Goal: Information Seeking & Learning: Learn about a topic

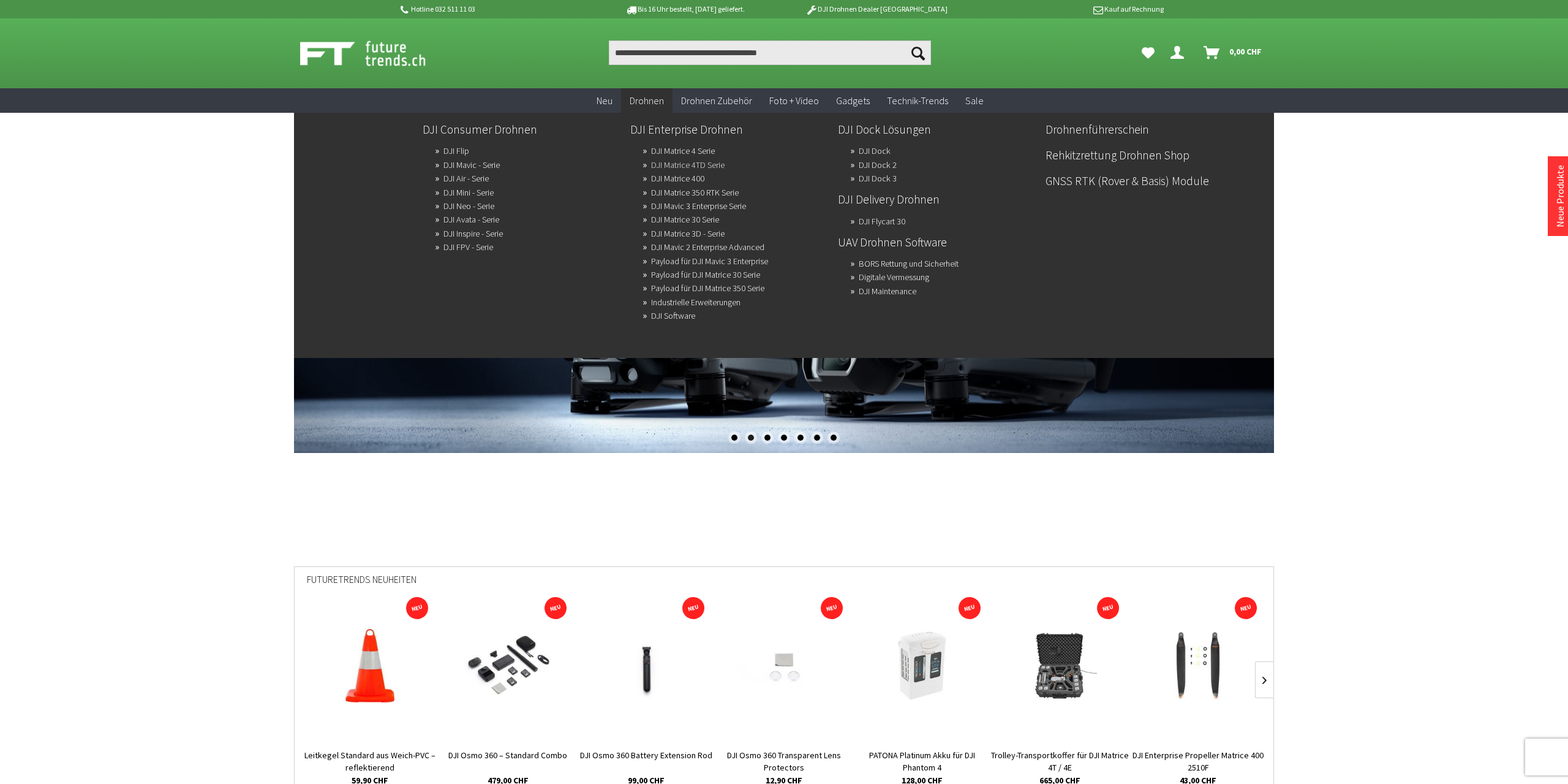
click at [716, 165] on link "DJI Matrice 4TD Serie" at bounding box center [687, 165] width 73 height 17
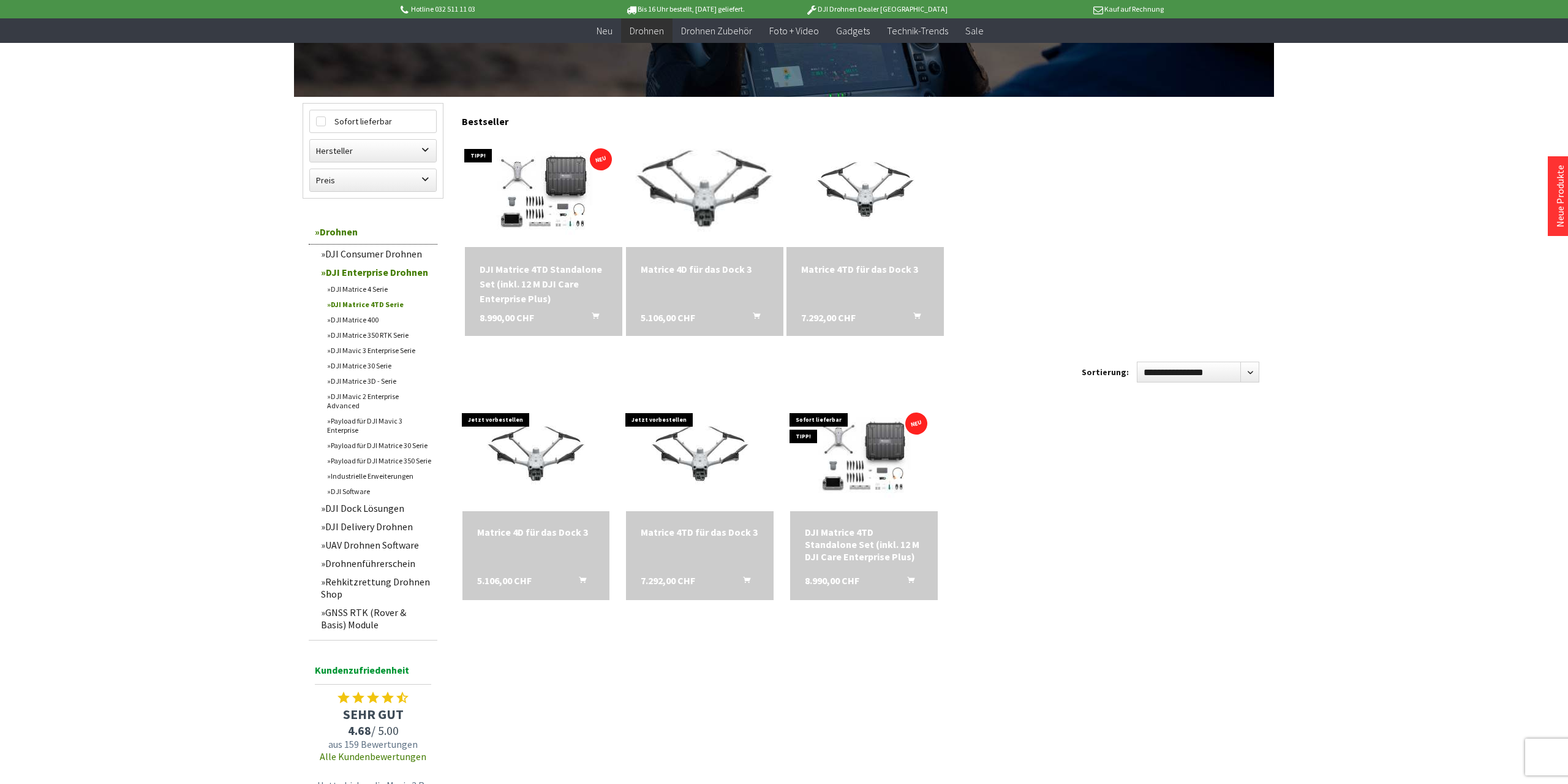
scroll to position [319, 0]
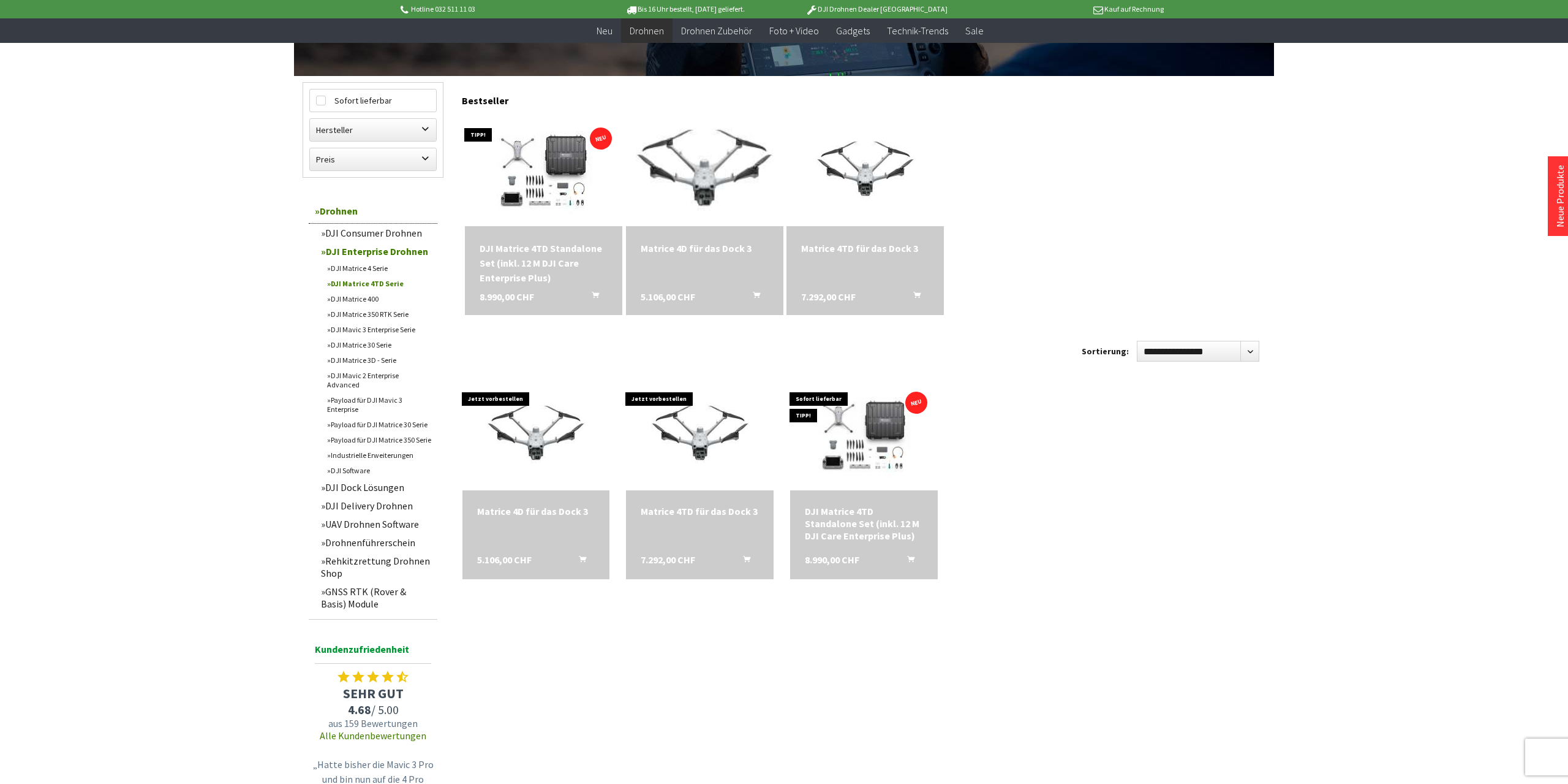
click at [697, 175] on img at bounding box center [704, 171] width 206 height 155
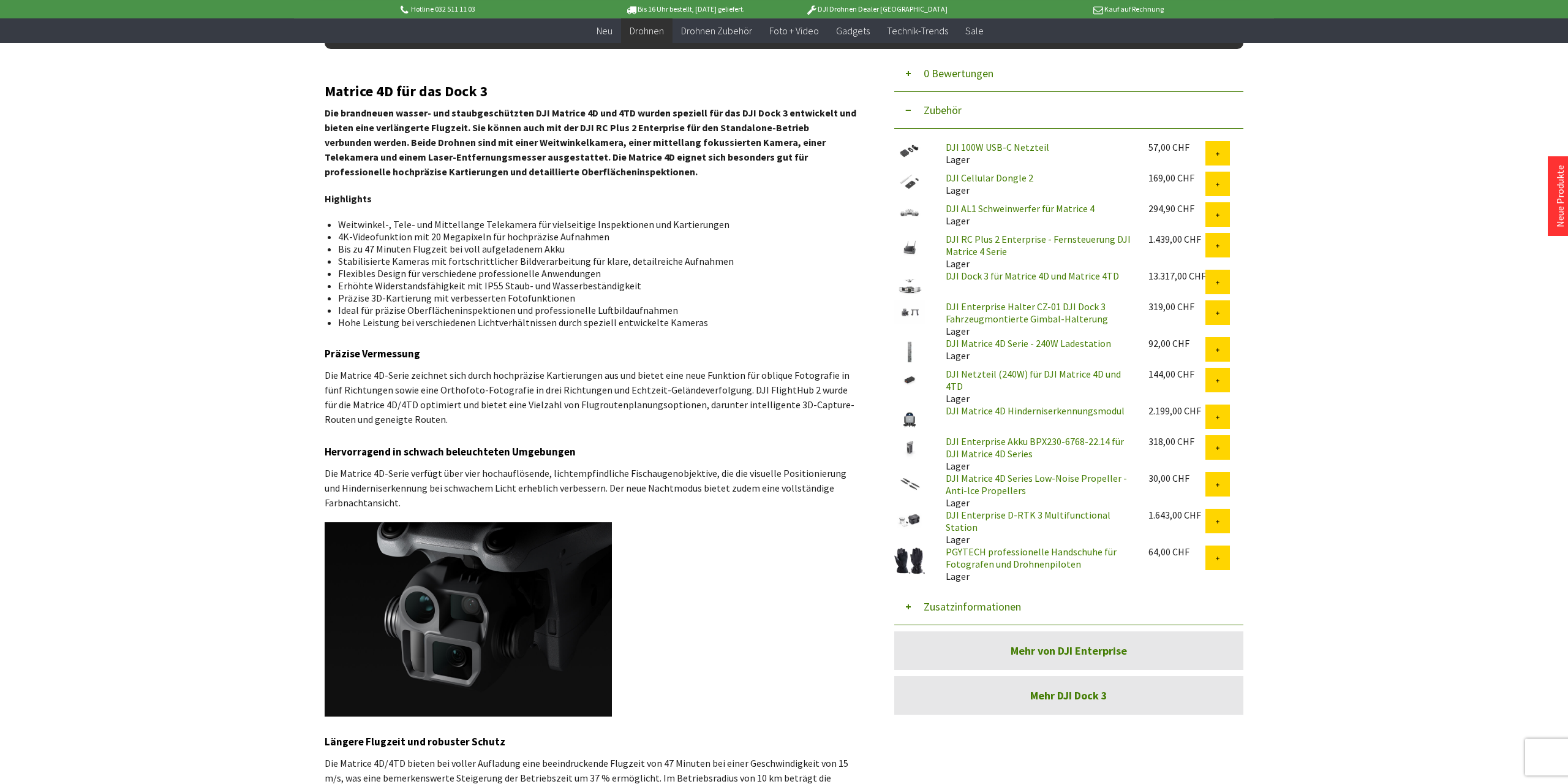
scroll to position [446, 0]
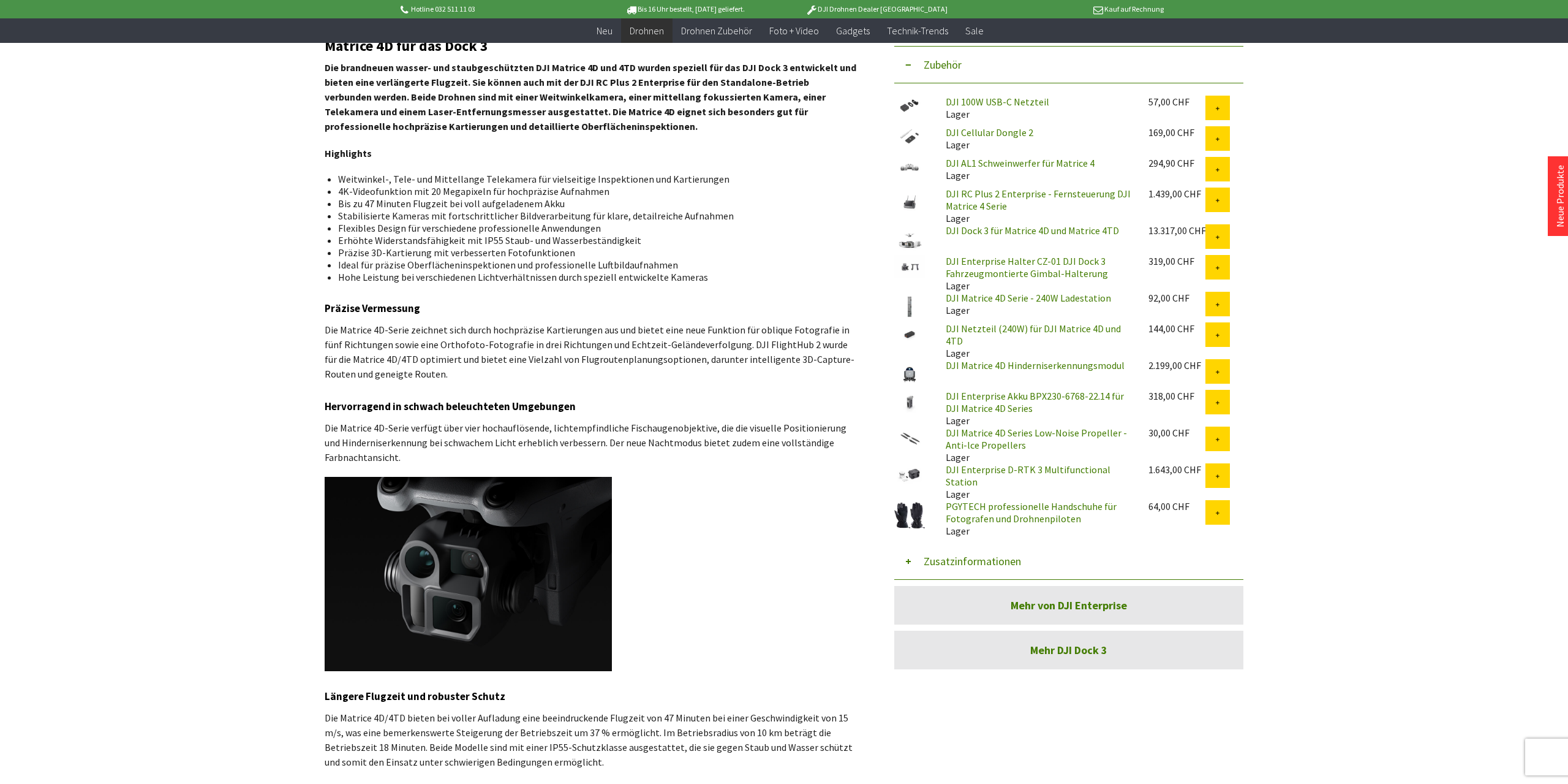
click at [927, 551] on button "Zusatzinformationen" at bounding box center [1069, 562] width 349 height 37
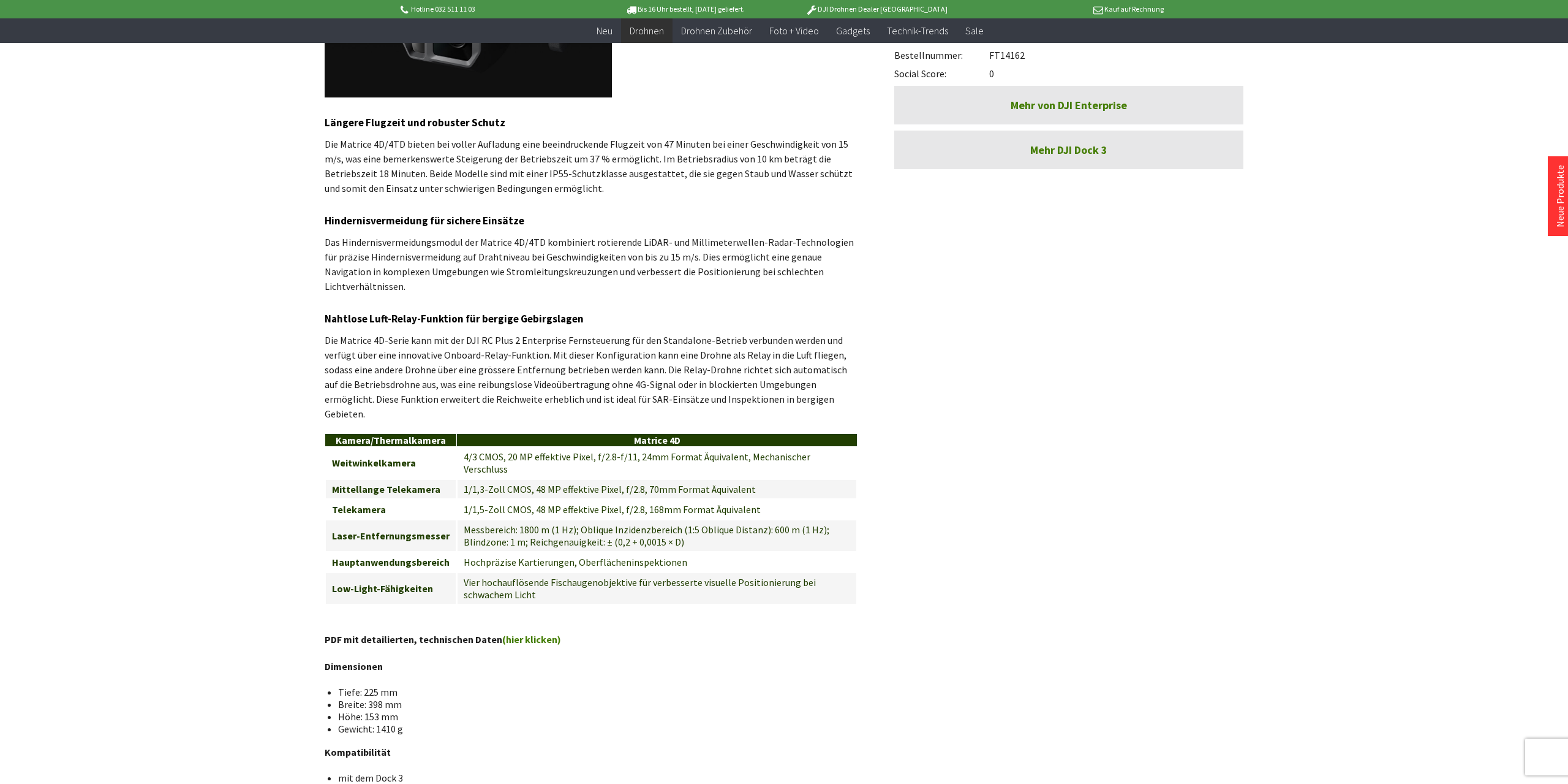
scroll to position [1148, 0]
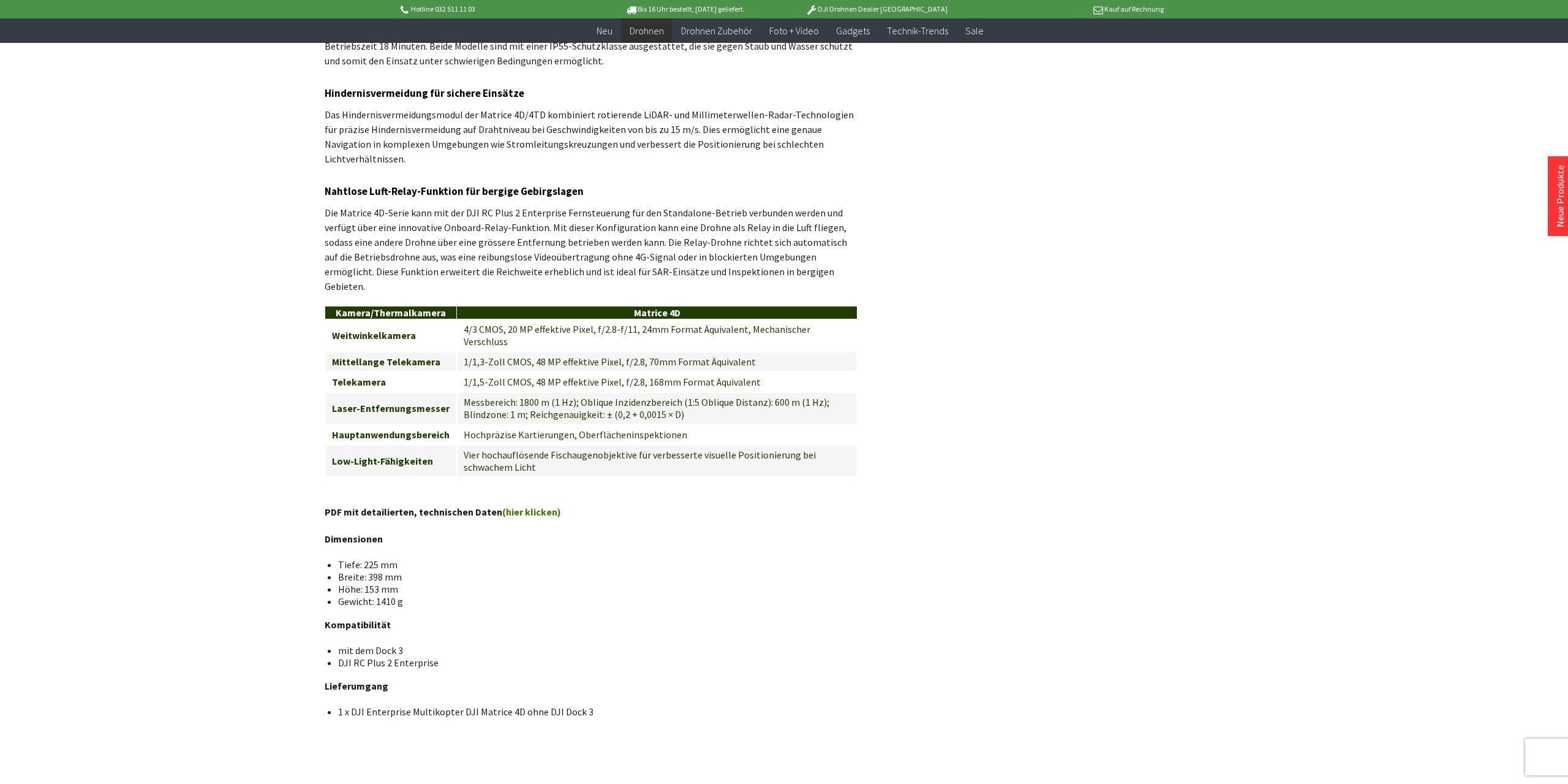
click at [534, 506] on link "(hier klicken)" at bounding box center [532, 512] width 59 height 12
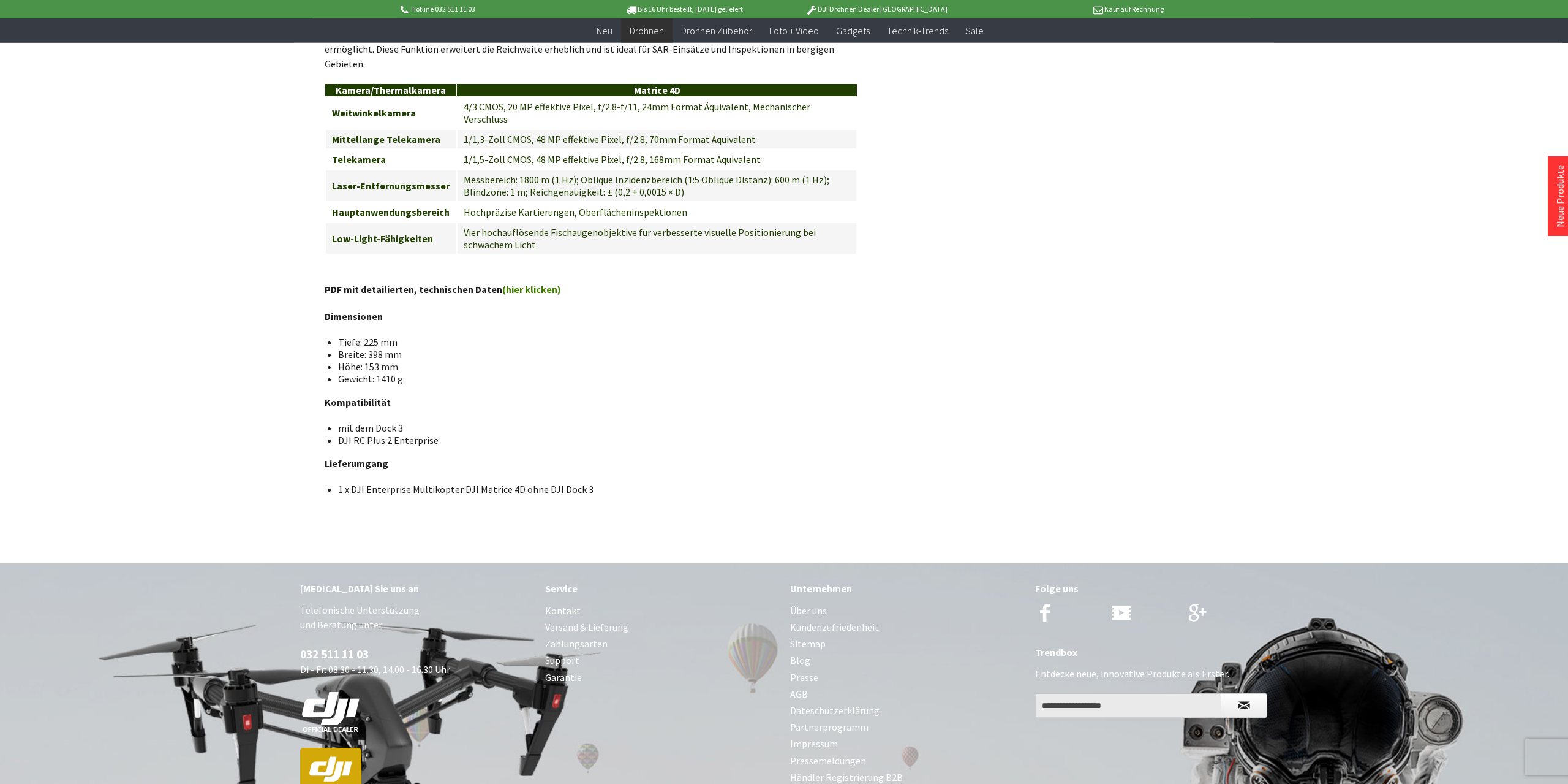
scroll to position [1403, 0]
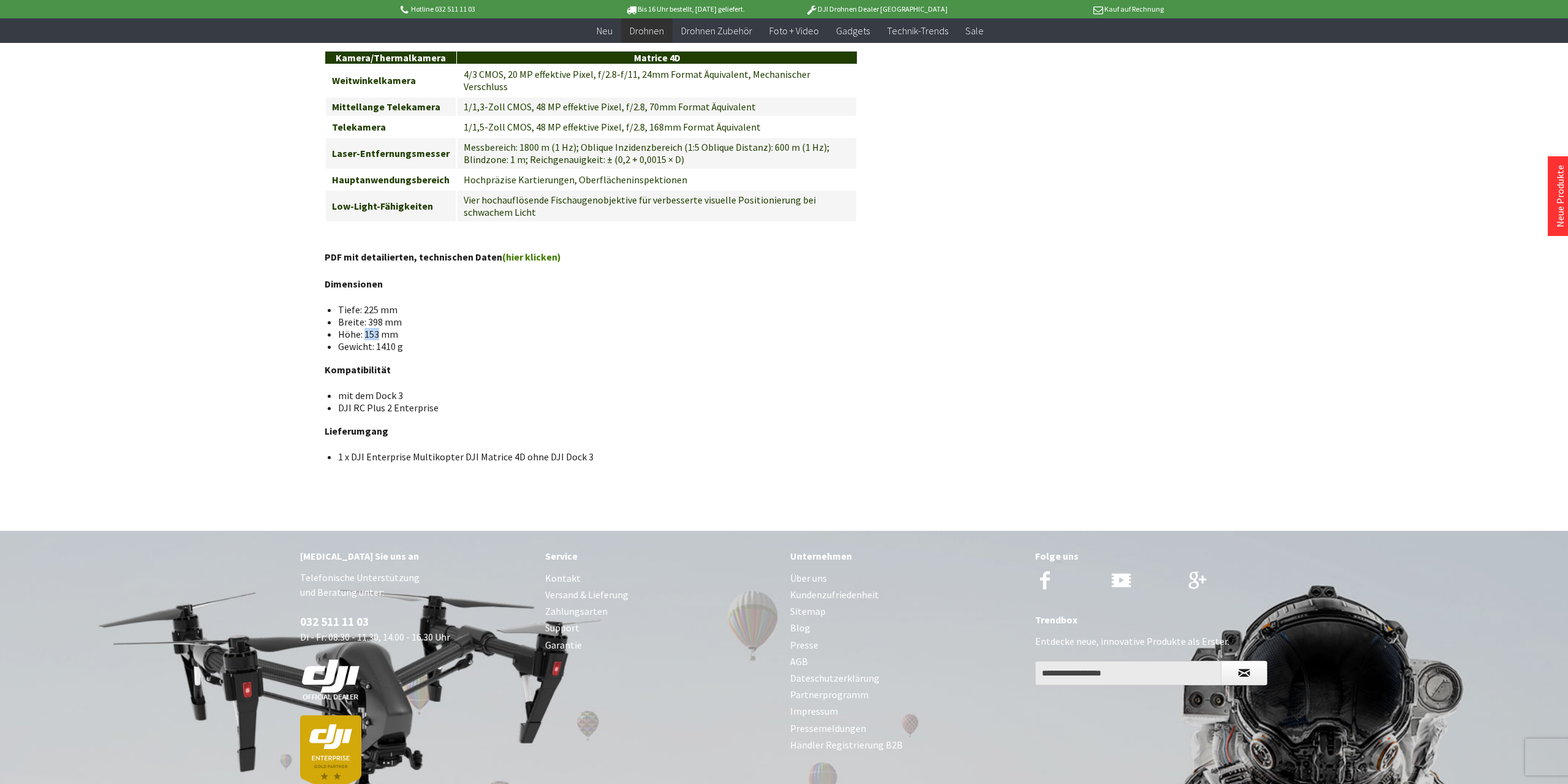
drag, startPoint x: 366, startPoint y: 294, endPoint x: 379, endPoint y: 299, distance: 13.9
click at [379, 328] on li "Höhe: 153 mm" at bounding box center [593, 333] width 510 height 12
click at [421, 328] on li "Höhe: 153 mm" at bounding box center [593, 333] width 510 height 12
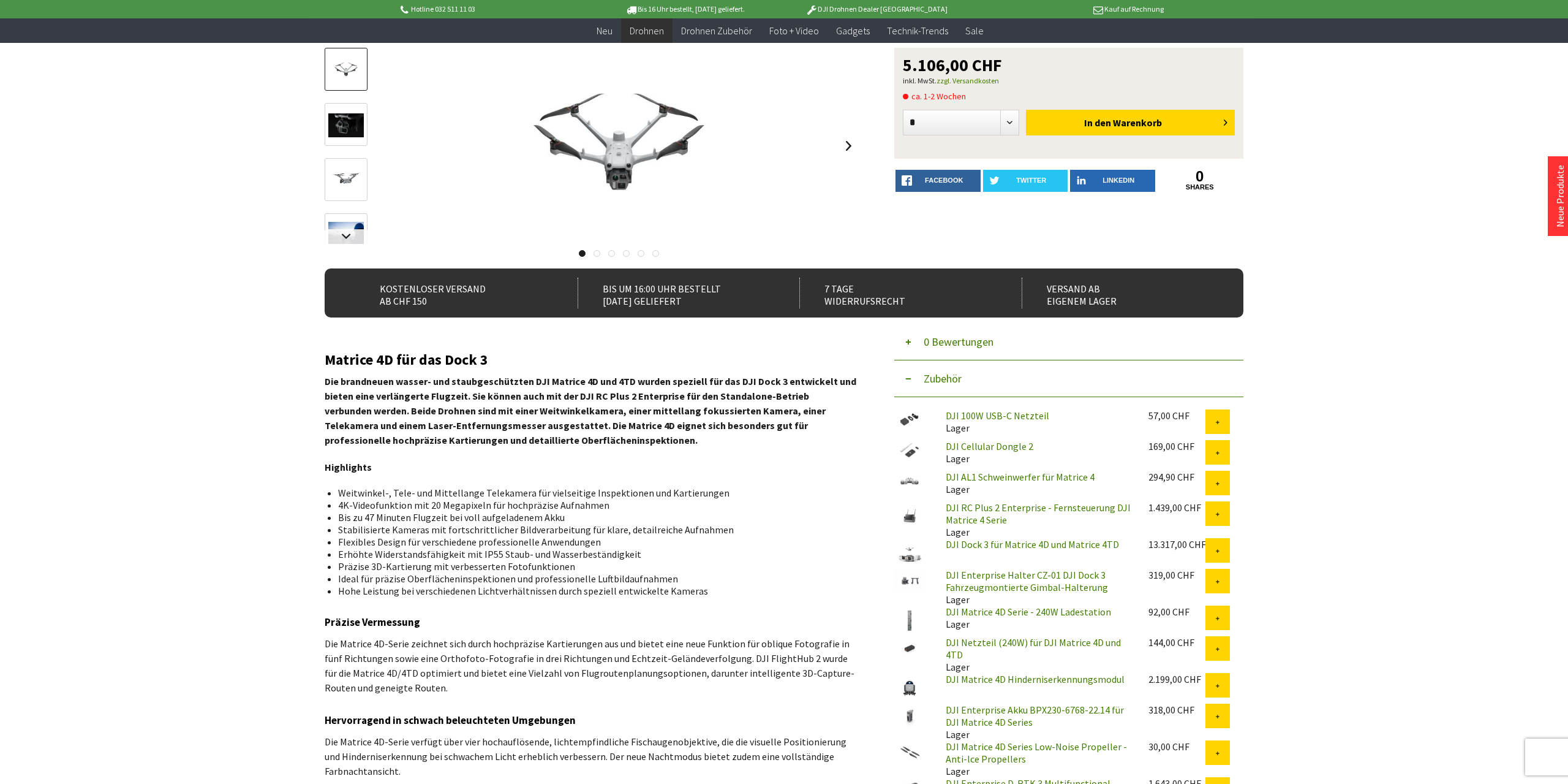
scroll to position [0, 0]
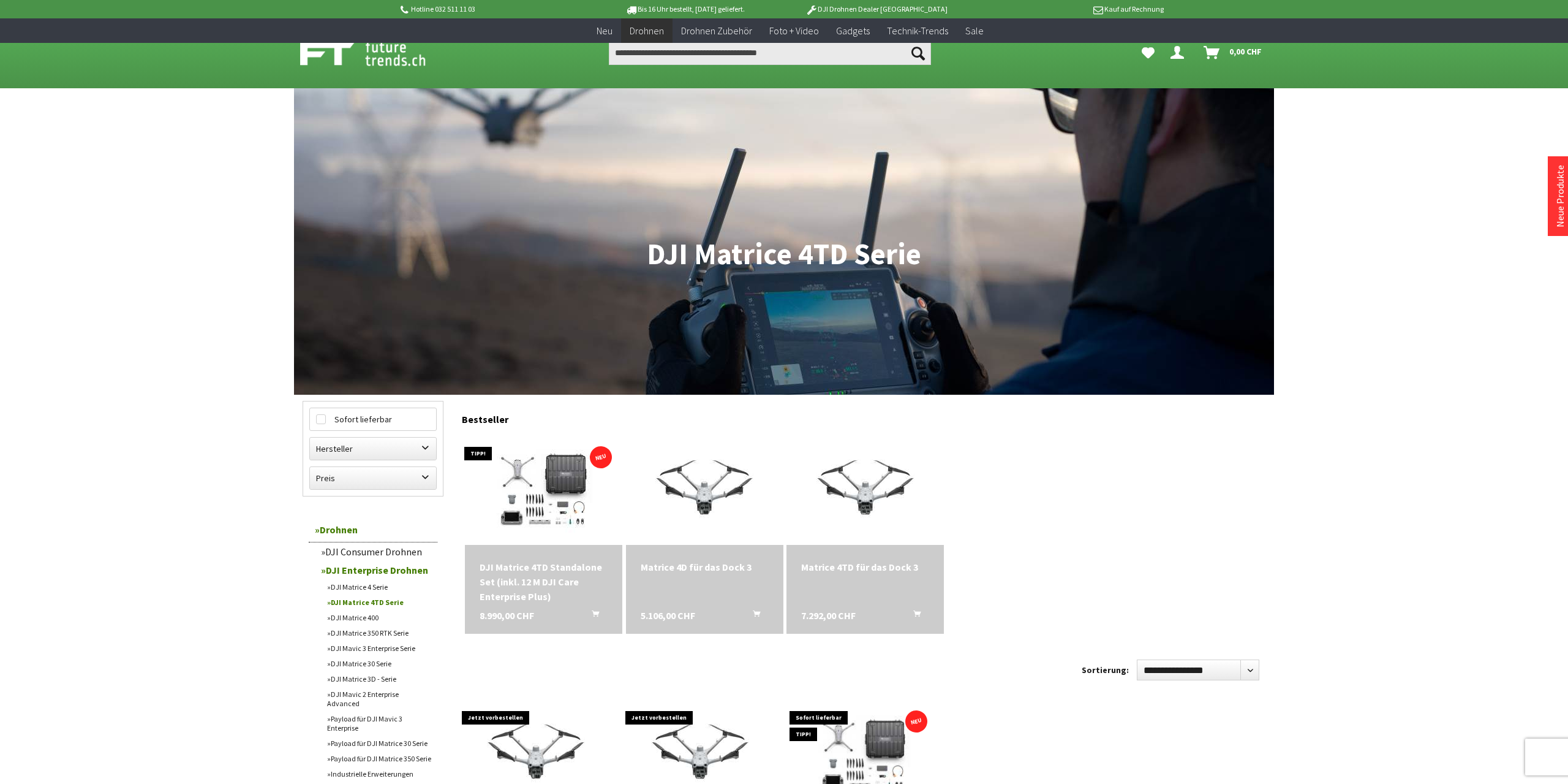
scroll to position [319, 0]
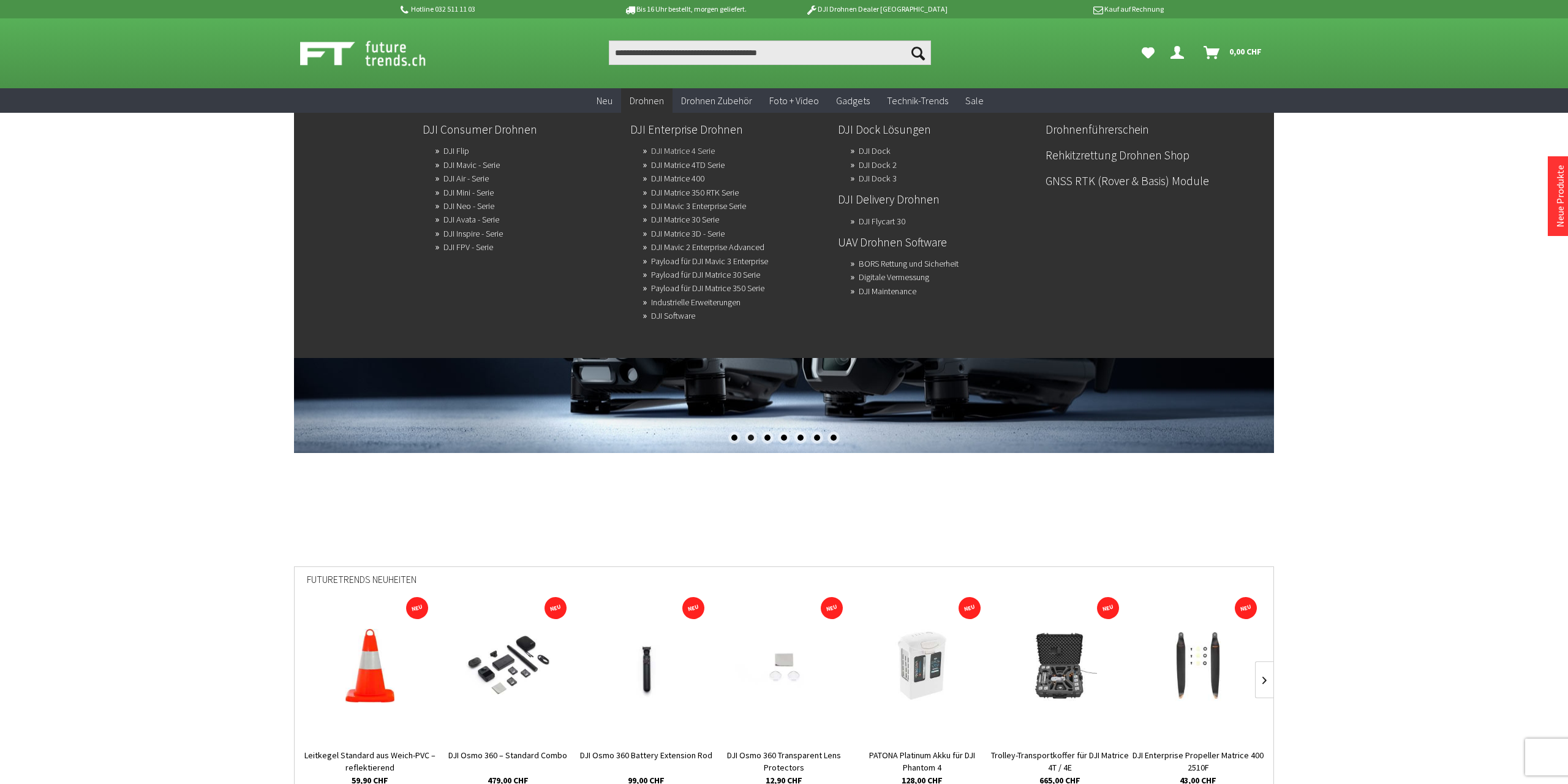
click at [696, 149] on link "DJI Matrice 4 Serie" at bounding box center [682, 151] width 64 height 17
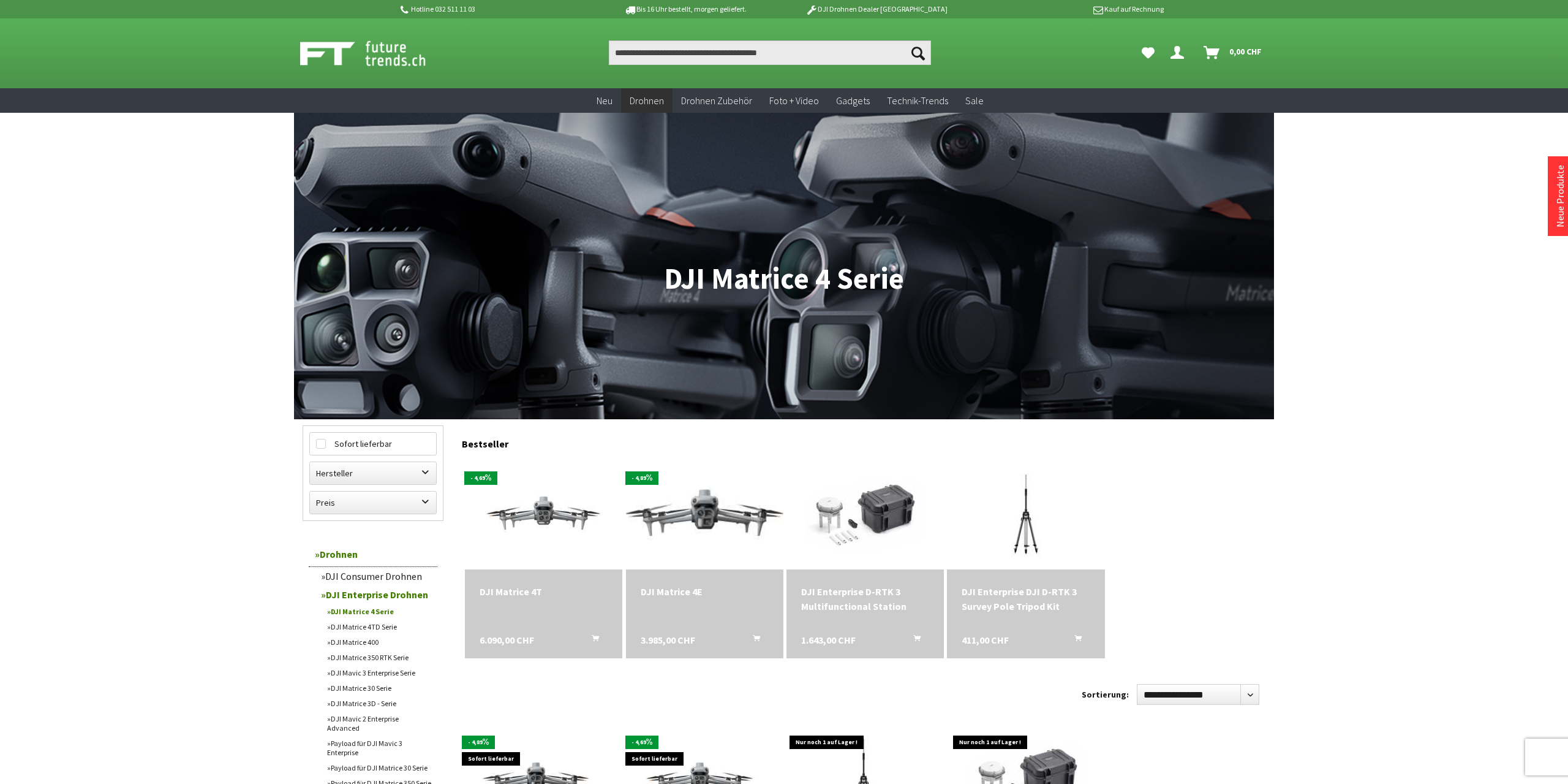
click at [691, 511] on img at bounding box center [704, 514] width 220 height 124
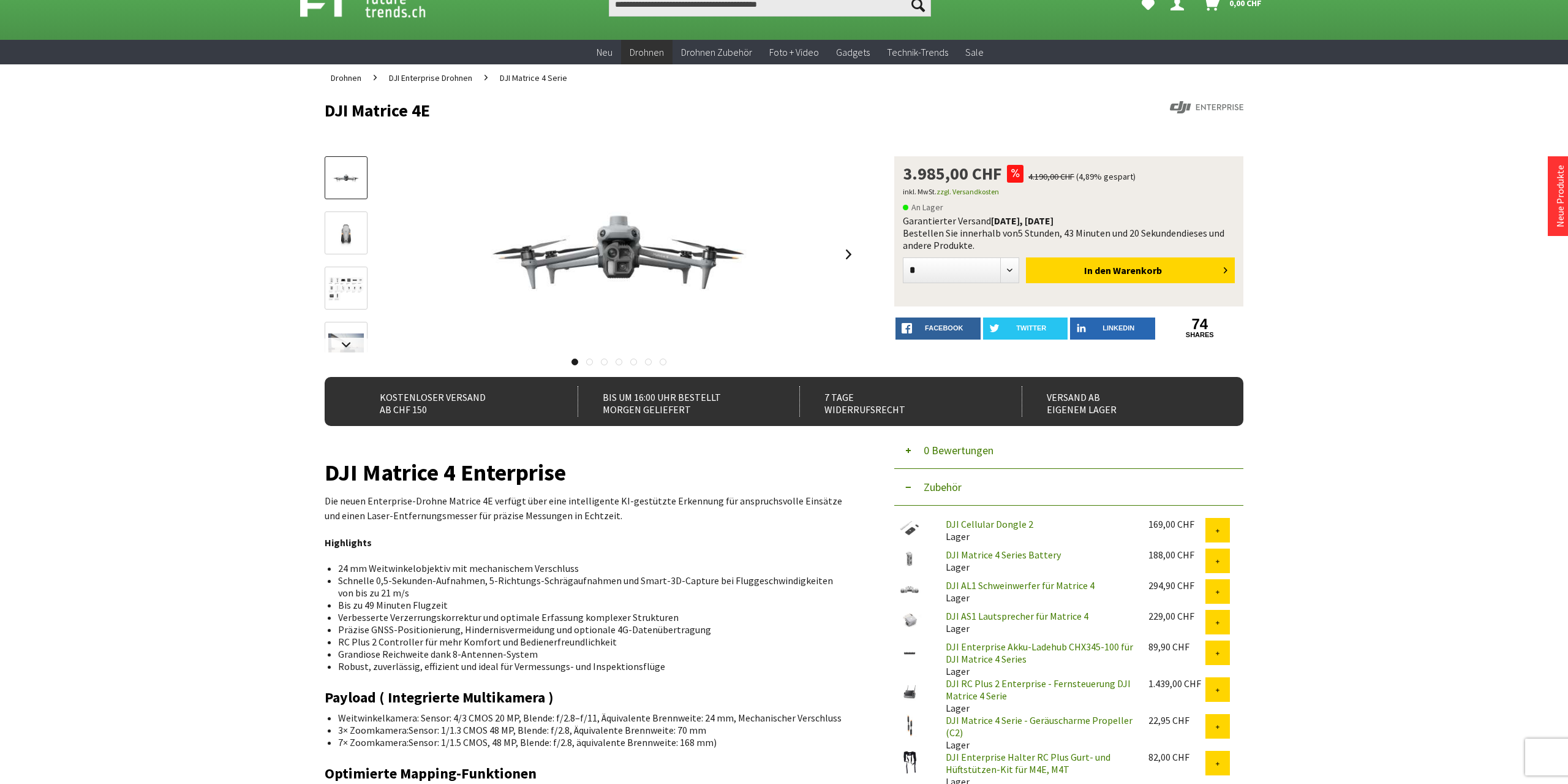
scroll to position [64, 0]
